Goal: Task Accomplishment & Management: Complete application form

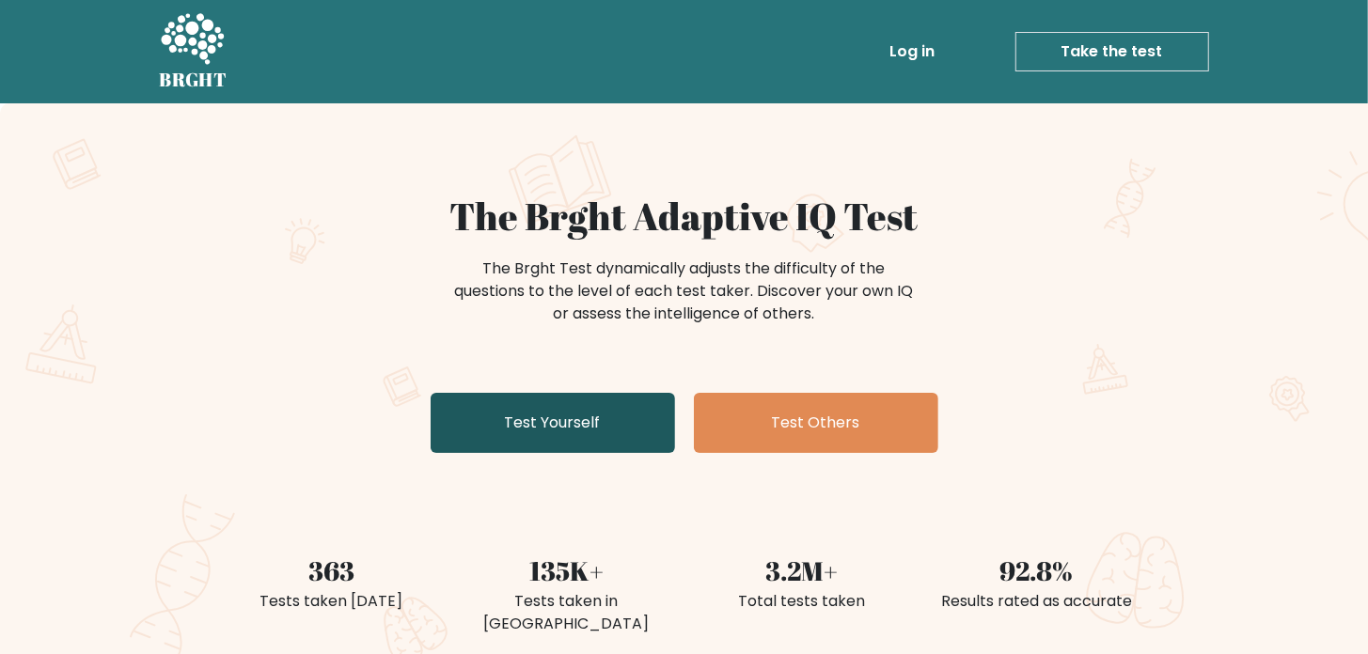
click at [625, 397] on link "Test Yourself" at bounding box center [553, 423] width 244 height 60
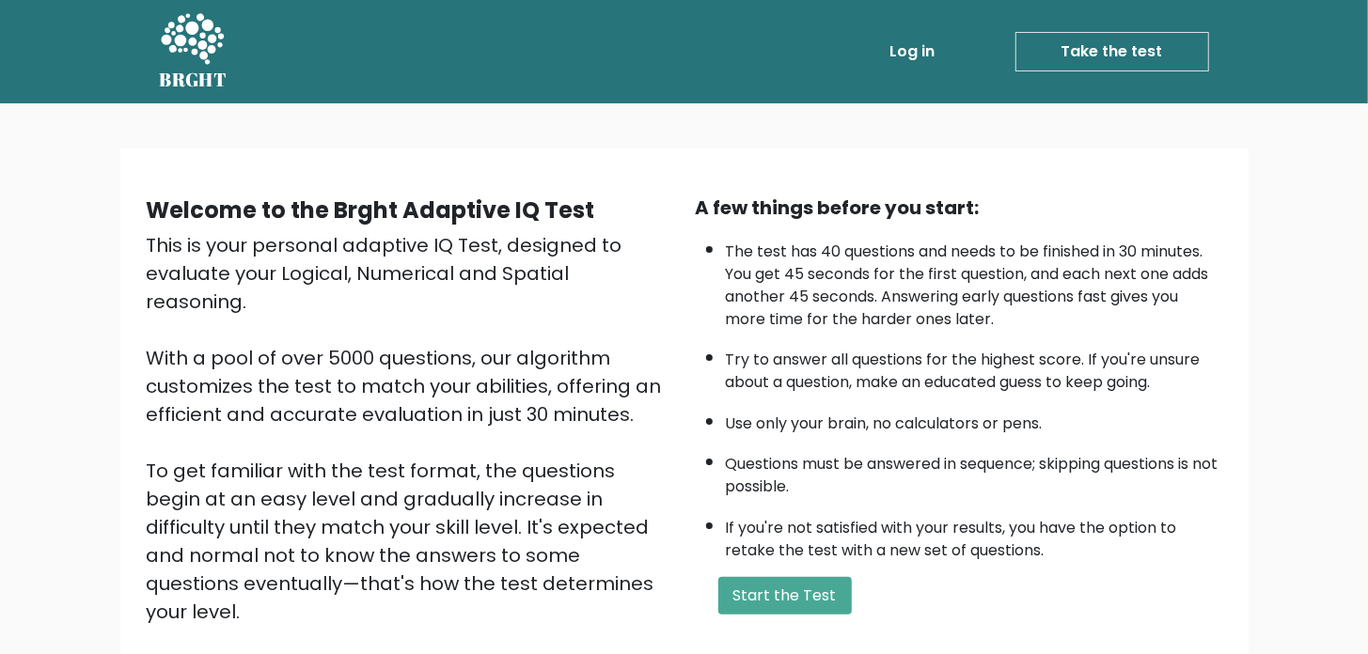
scroll to position [133, 0]
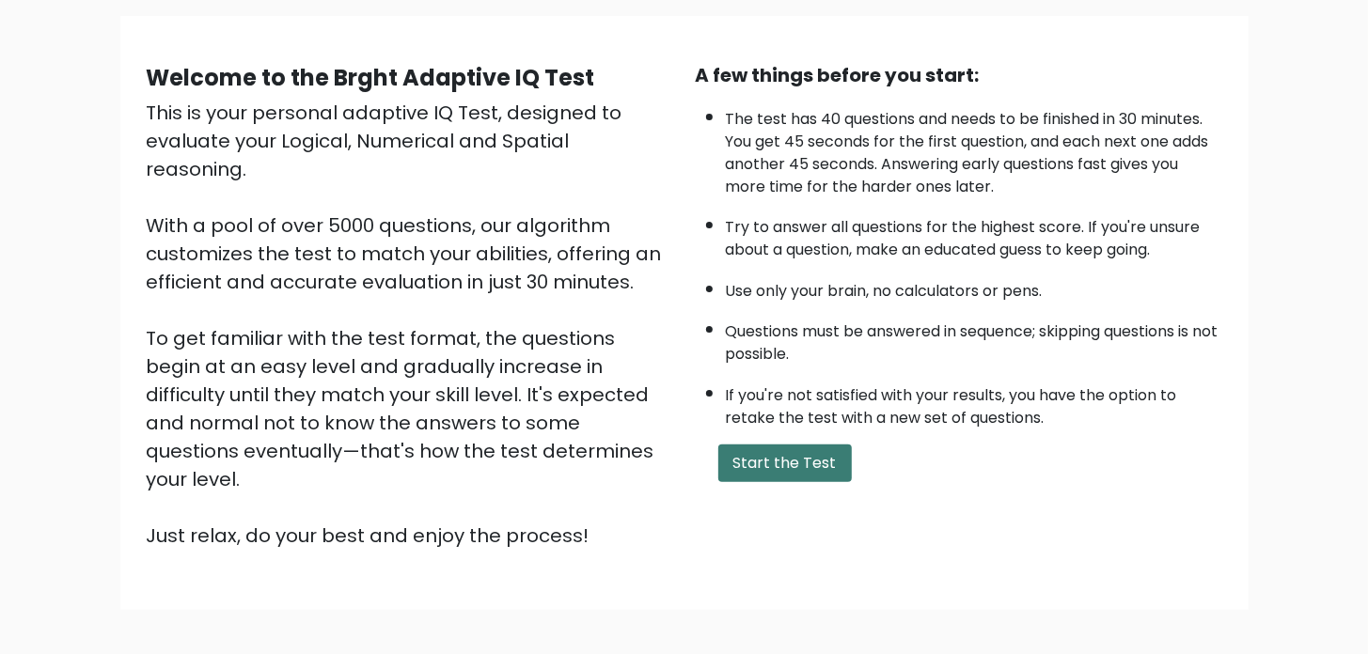
click at [781, 471] on button "Start the Test" at bounding box center [785, 464] width 134 height 38
click at [732, 454] on button "Start the Test" at bounding box center [785, 464] width 134 height 38
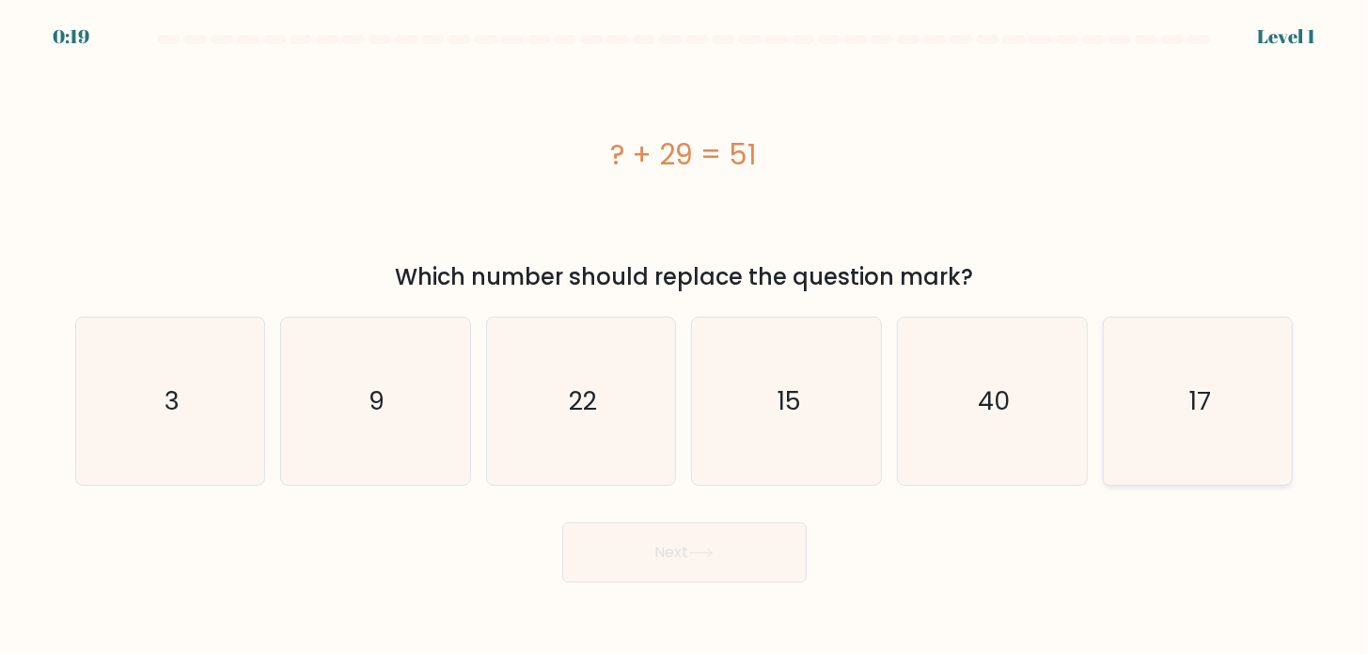
click at [1177, 413] on icon "17" at bounding box center [1197, 401] width 167 height 167
click at [685, 337] on input "f. 17" at bounding box center [685, 331] width 1 height 9
radio input "true"
click at [737, 549] on button "Next" at bounding box center [684, 553] width 244 height 60
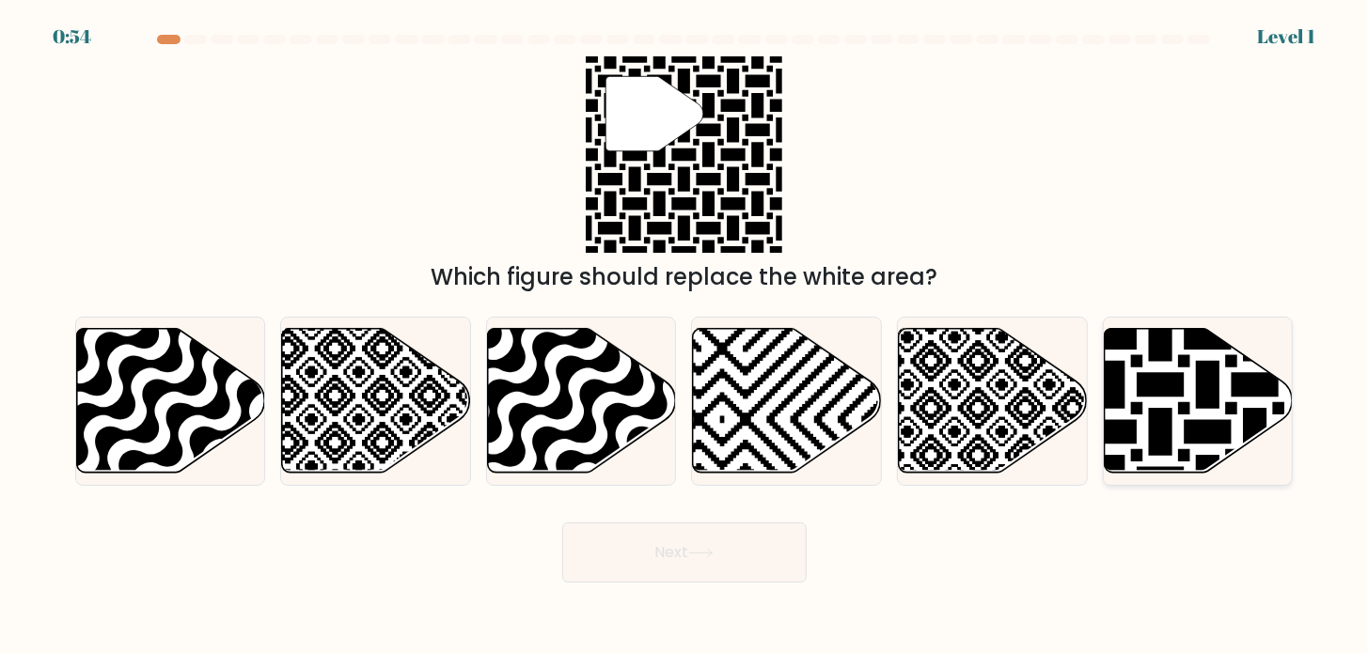
click at [1192, 417] on icon at bounding box center [1199, 400] width 189 height 145
click at [685, 337] on input "f." at bounding box center [685, 331] width 1 height 9
radio input "true"
click at [742, 560] on button "Next" at bounding box center [684, 553] width 244 height 60
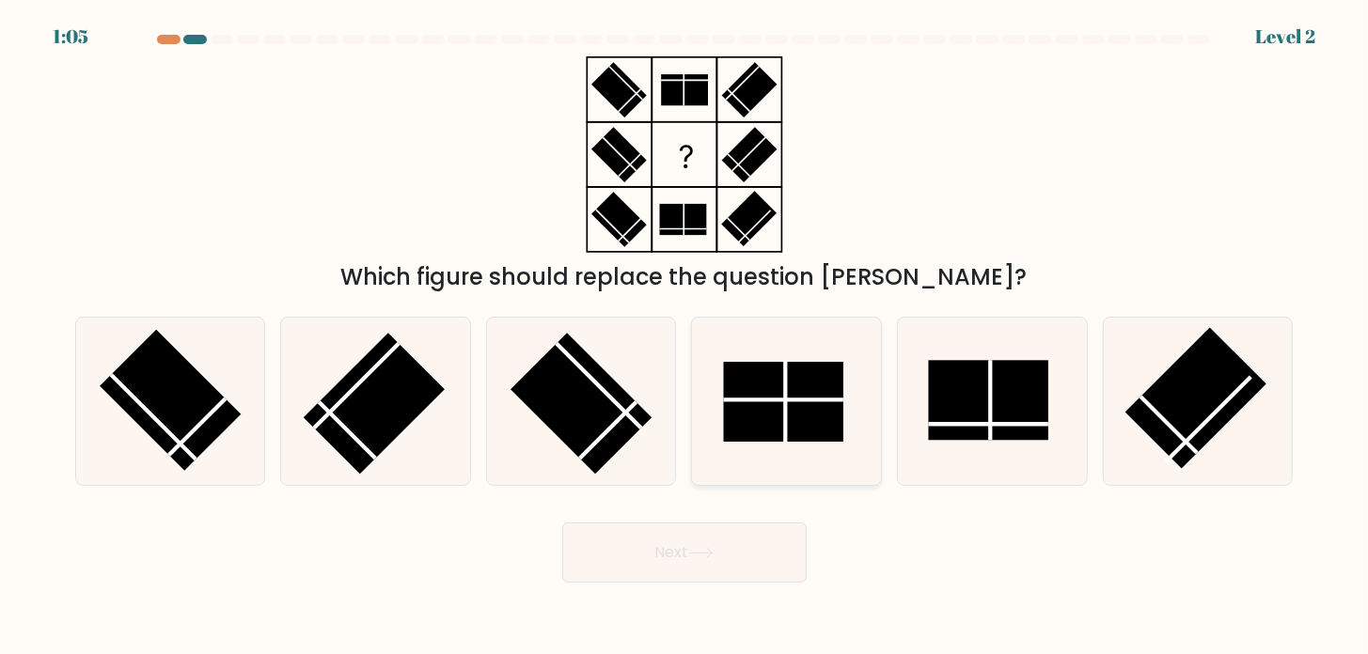
click at [802, 406] on rect at bounding box center [783, 402] width 120 height 80
click at [685, 337] on input "d." at bounding box center [685, 331] width 1 height 9
radio input "true"
click at [694, 544] on button "Next" at bounding box center [684, 553] width 244 height 60
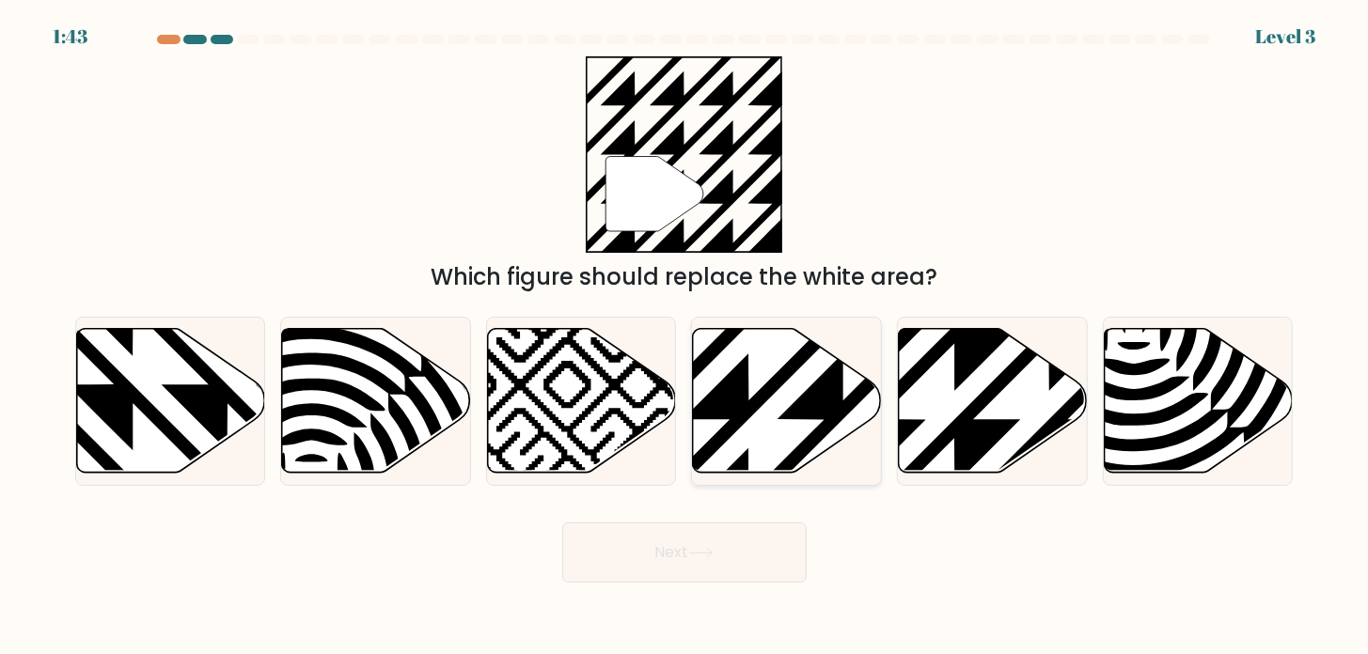
click at [744, 446] on icon at bounding box center [787, 400] width 189 height 145
click at [685, 337] on input "d." at bounding box center [685, 331] width 1 height 9
radio input "true"
click at [737, 533] on button "Next" at bounding box center [684, 553] width 244 height 60
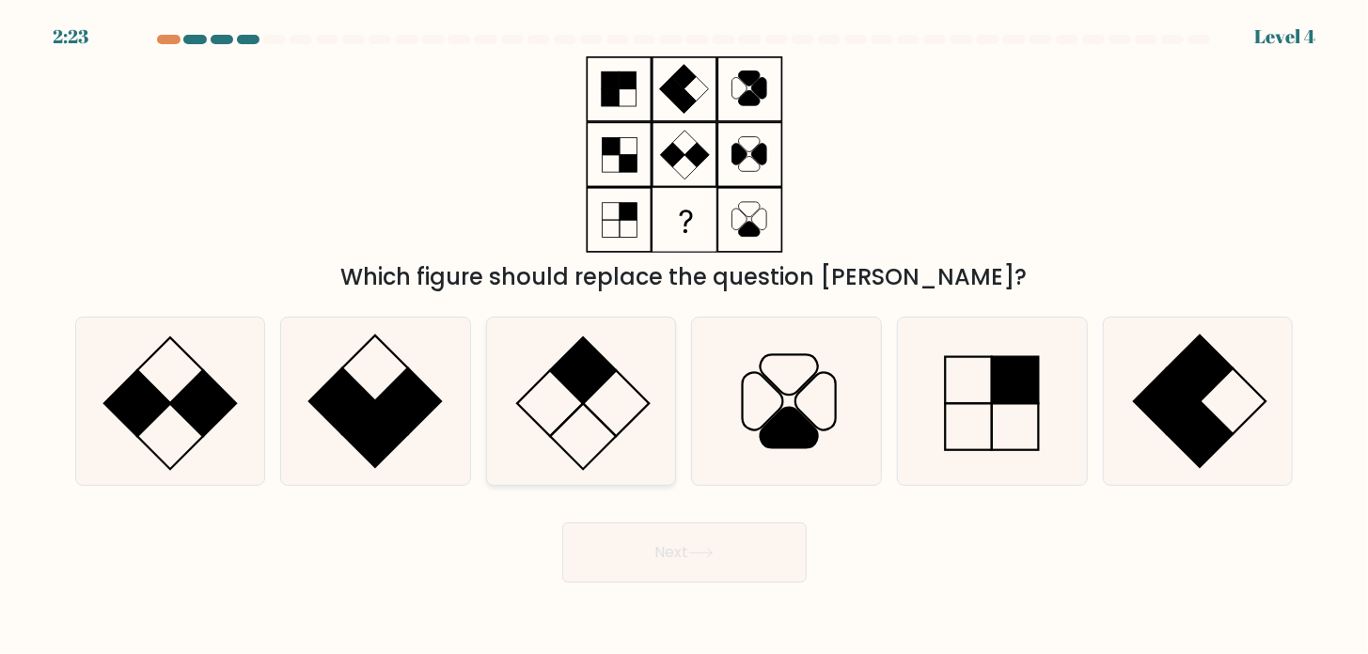
click at [670, 318] on div at bounding box center [581, 401] width 191 height 169
click at [685, 327] on input "c." at bounding box center [685, 331] width 1 height 9
radio input "true"
click at [383, 427] on rect at bounding box center [375, 435] width 66 height 66
click at [685, 337] on input "b." at bounding box center [685, 331] width 1 height 9
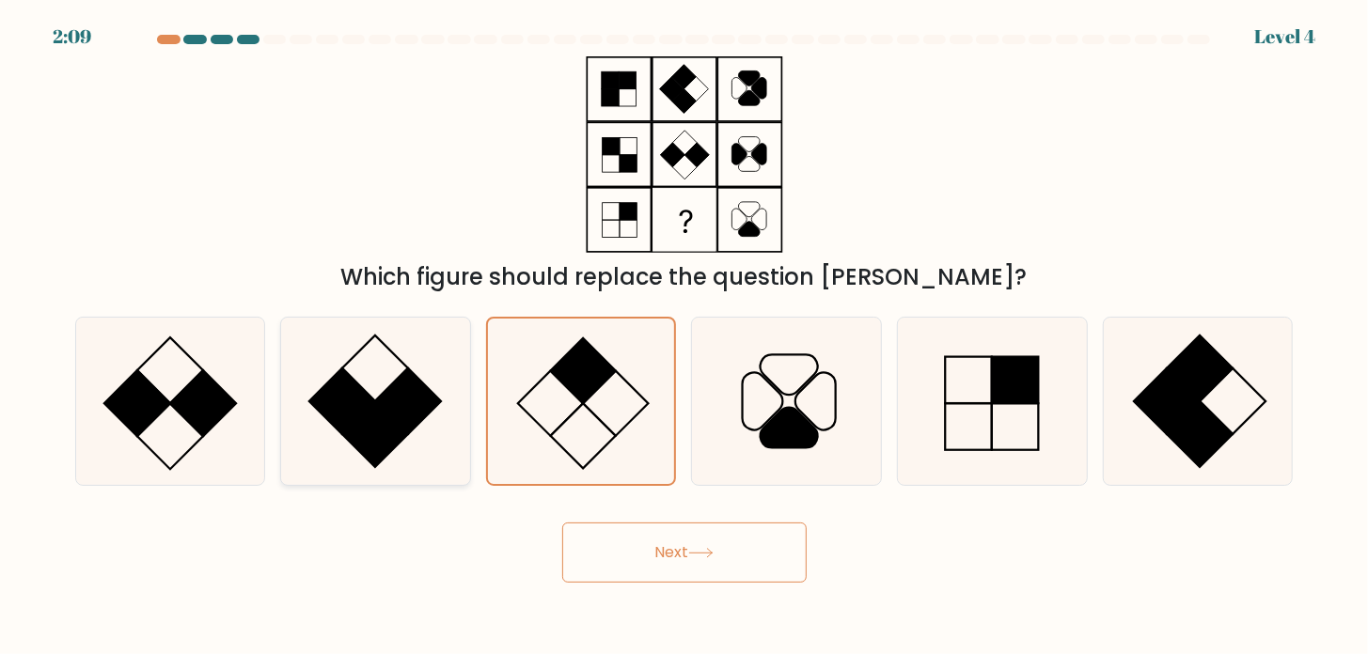
radio input "true"
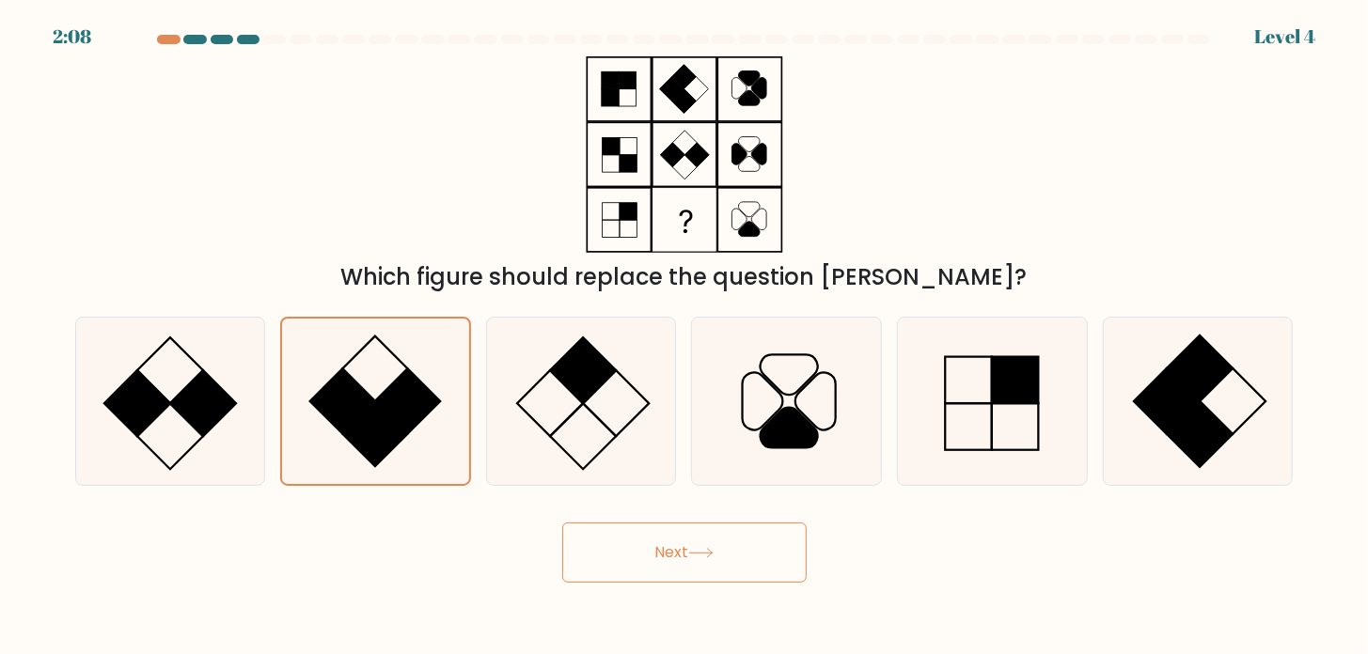
click at [604, 548] on button "Next" at bounding box center [684, 553] width 244 height 60
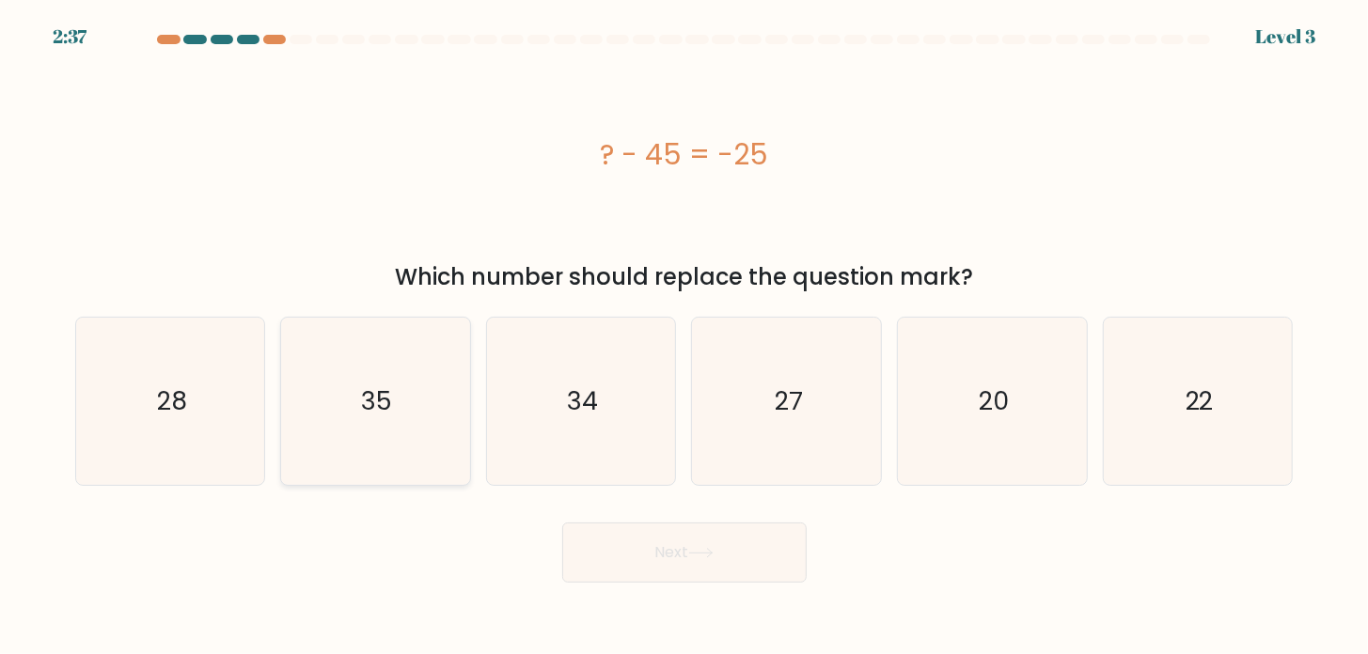
click at [359, 411] on icon "35" at bounding box center [374, 401] width 167 height 167
click at [685, 337] on input "b. 35" at bounding box center [685, 331] width 1 height 9
radio input "true"
click at [728, 532] on button "Next" at bounding box center [684, 553] width 244 height 60
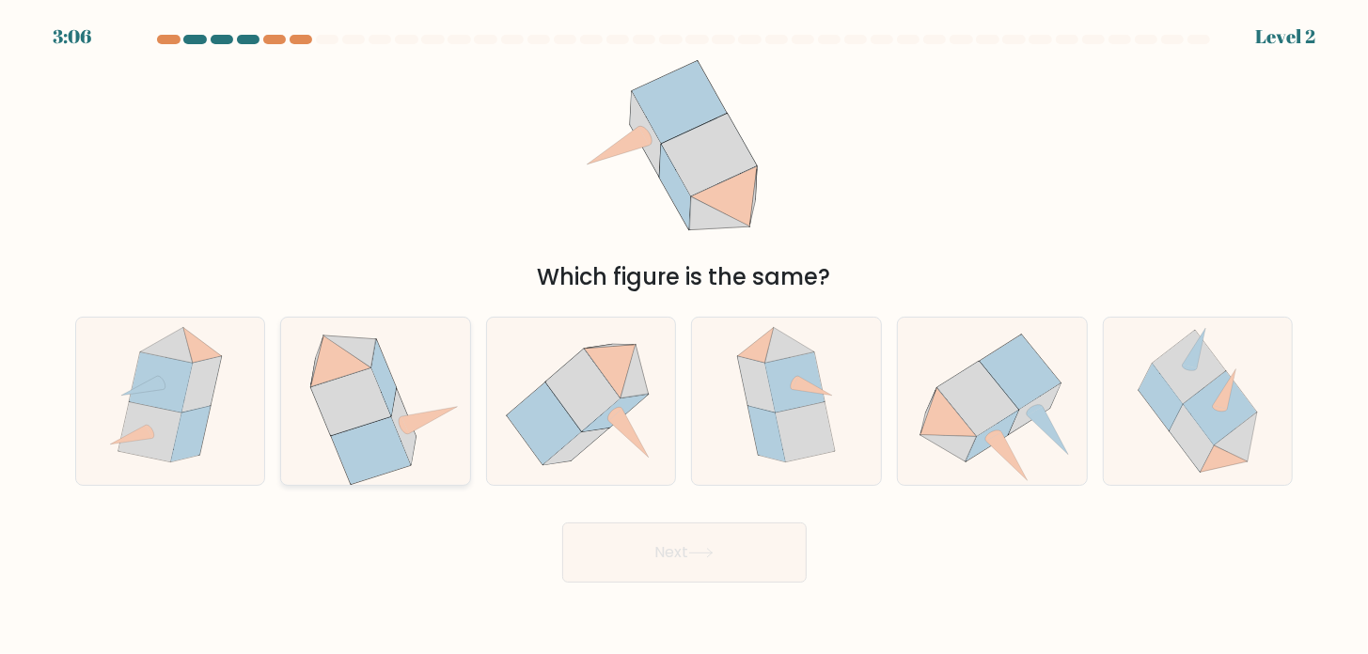
click at [355, 425] on icon at bounding box center [351, 403] width 80 height 68
click at [685, 337] on input "b." at bounding box center [685, 331] width 1 height 9
radio input "true"
click at [611, 543] on button "Next" at bounding box center [684, 553] width 244 height 60
